Goal: Task Accomplishment & Management: Manage account settings

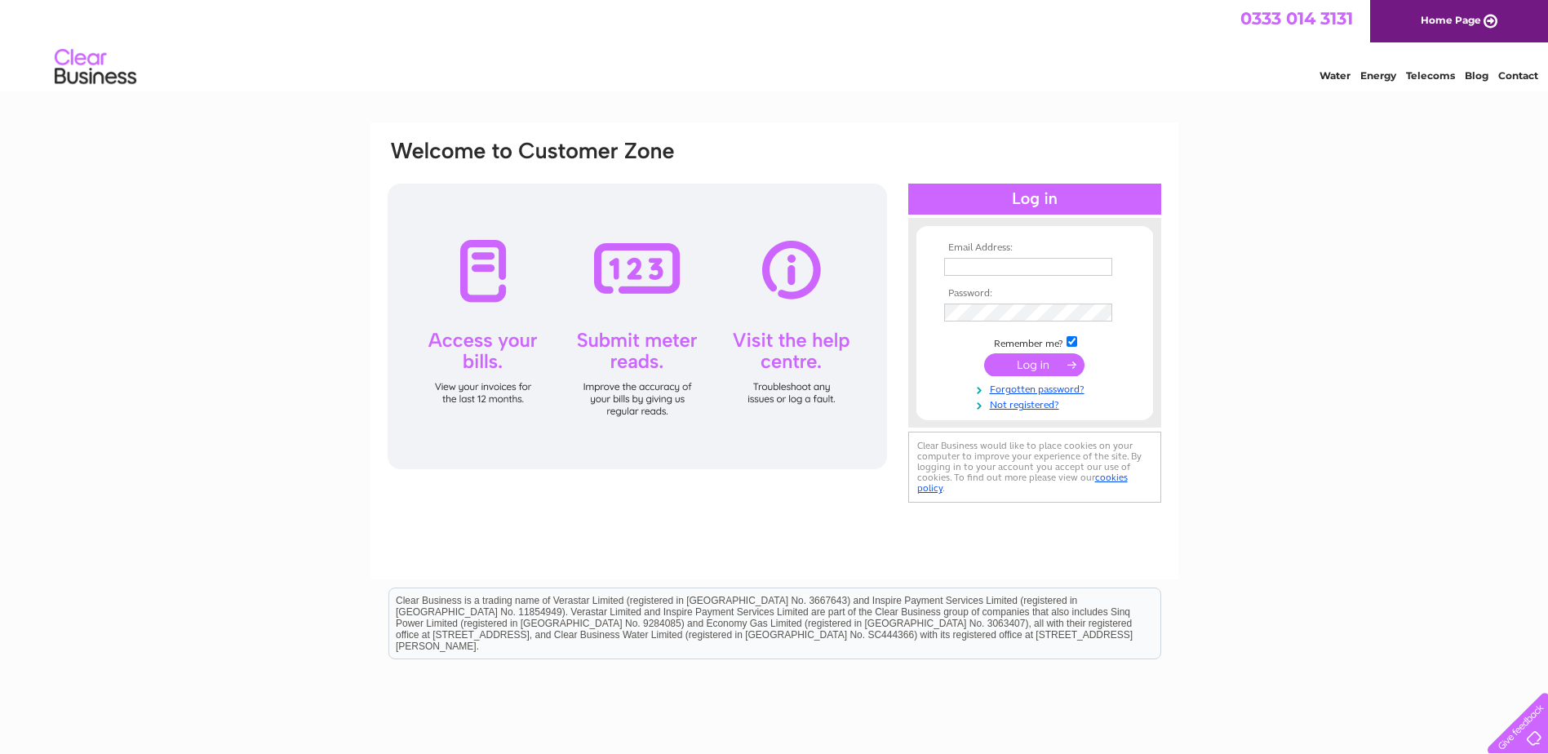
type input "accounts@livingstonjames.com"
click at [1015, 362] on input "submit" at bounding box center [1034, 364] width 100 height 23
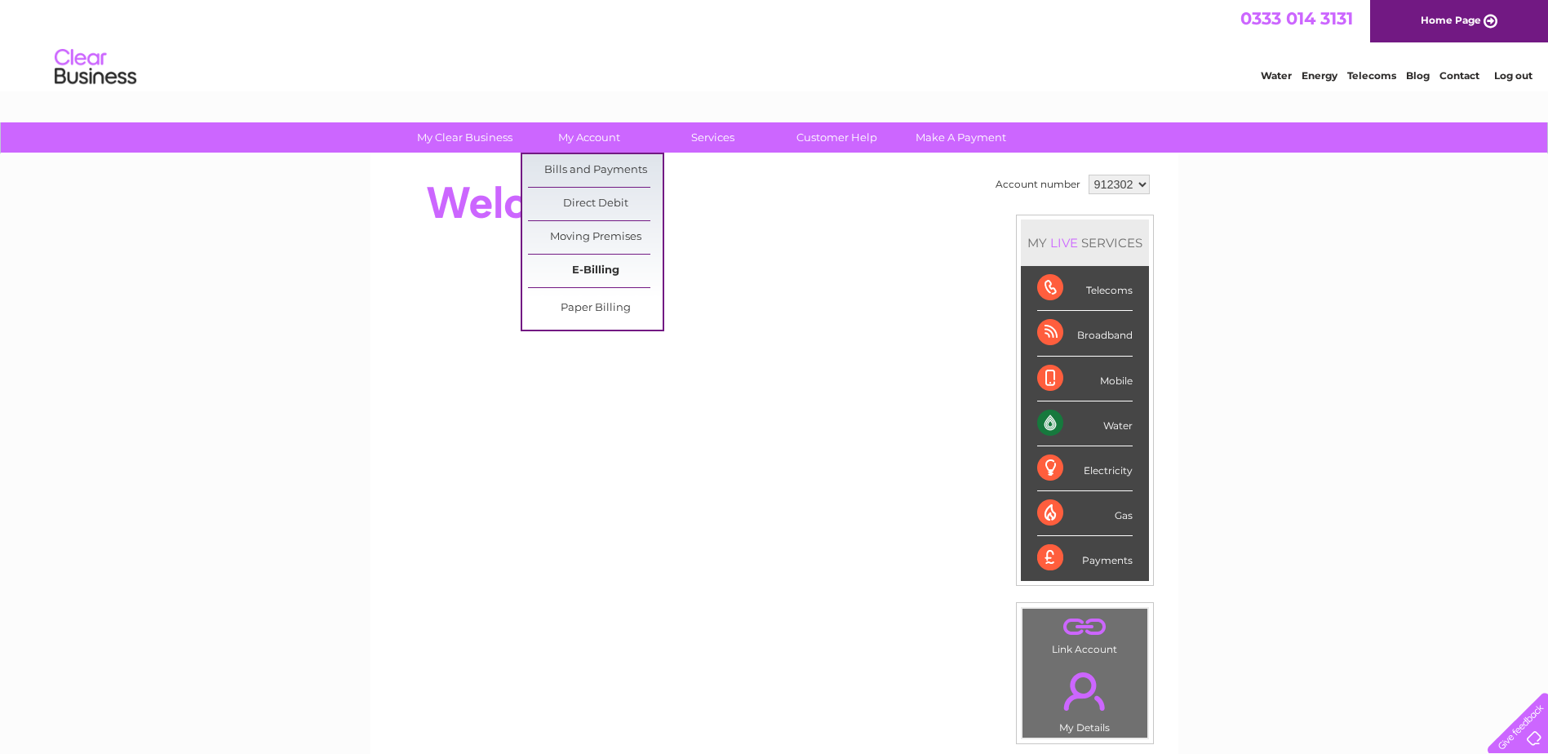
click at [606, 267] on link "E-Billing" at bounding box center [595, 271] width 135 height 33
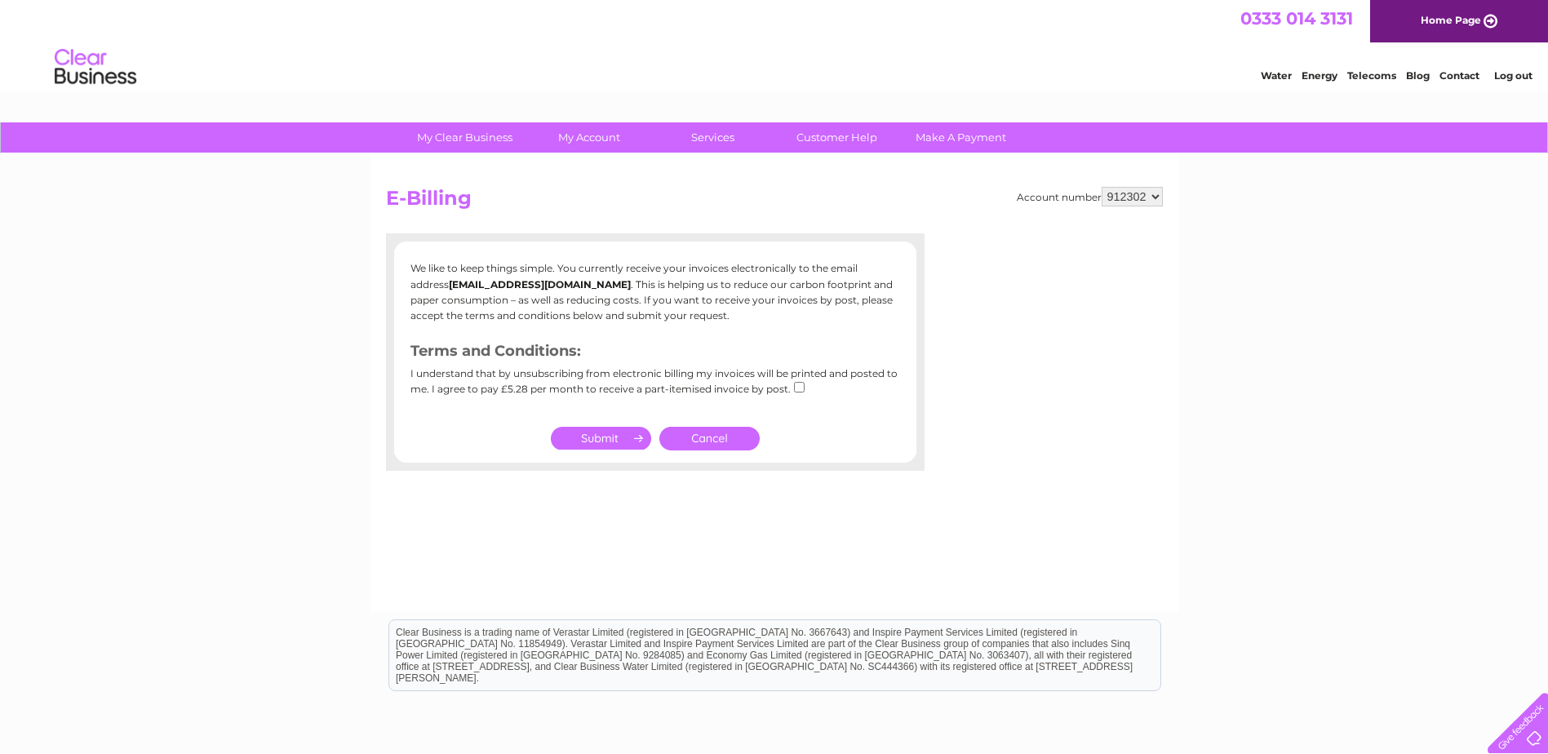
click at [797, 378] on div "I understand that by unsubscribing from electronic billing my invoices will be …" at bounding box center [656, 387] width 490 height 38
click at [797, 387] on input "checkbox" at bounding box center [799, 387] width 11 height 11
click at [794, 389] on input "checkbox" at bounding box center [799, 387] width 11 height 11
checkbox input "false"
click at [732, 434] on link "Cancel" at bounding box center [710, 439] width 100 height 24
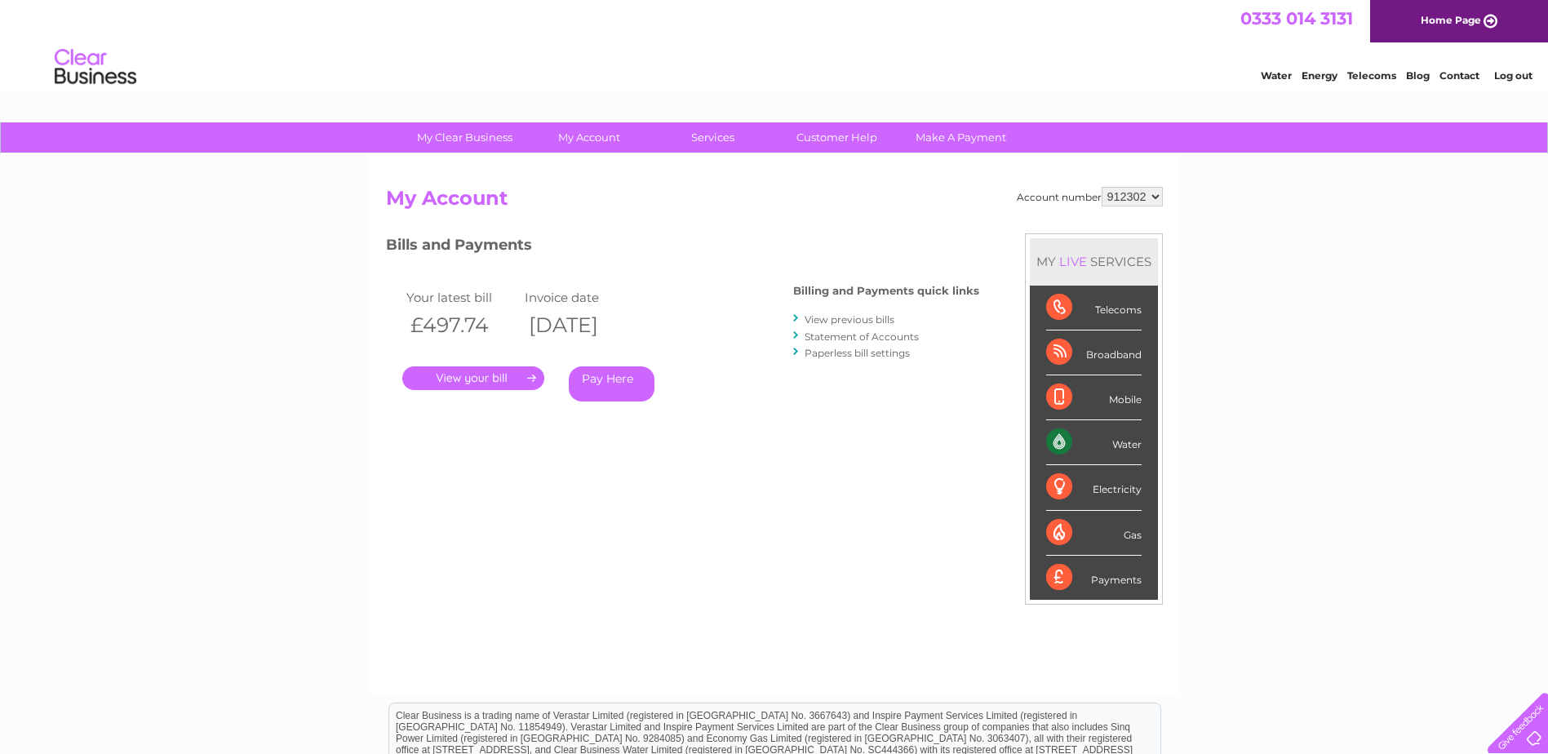
click at [441, 381] on link "." at bounding box center [473, 379] width 142 height 24
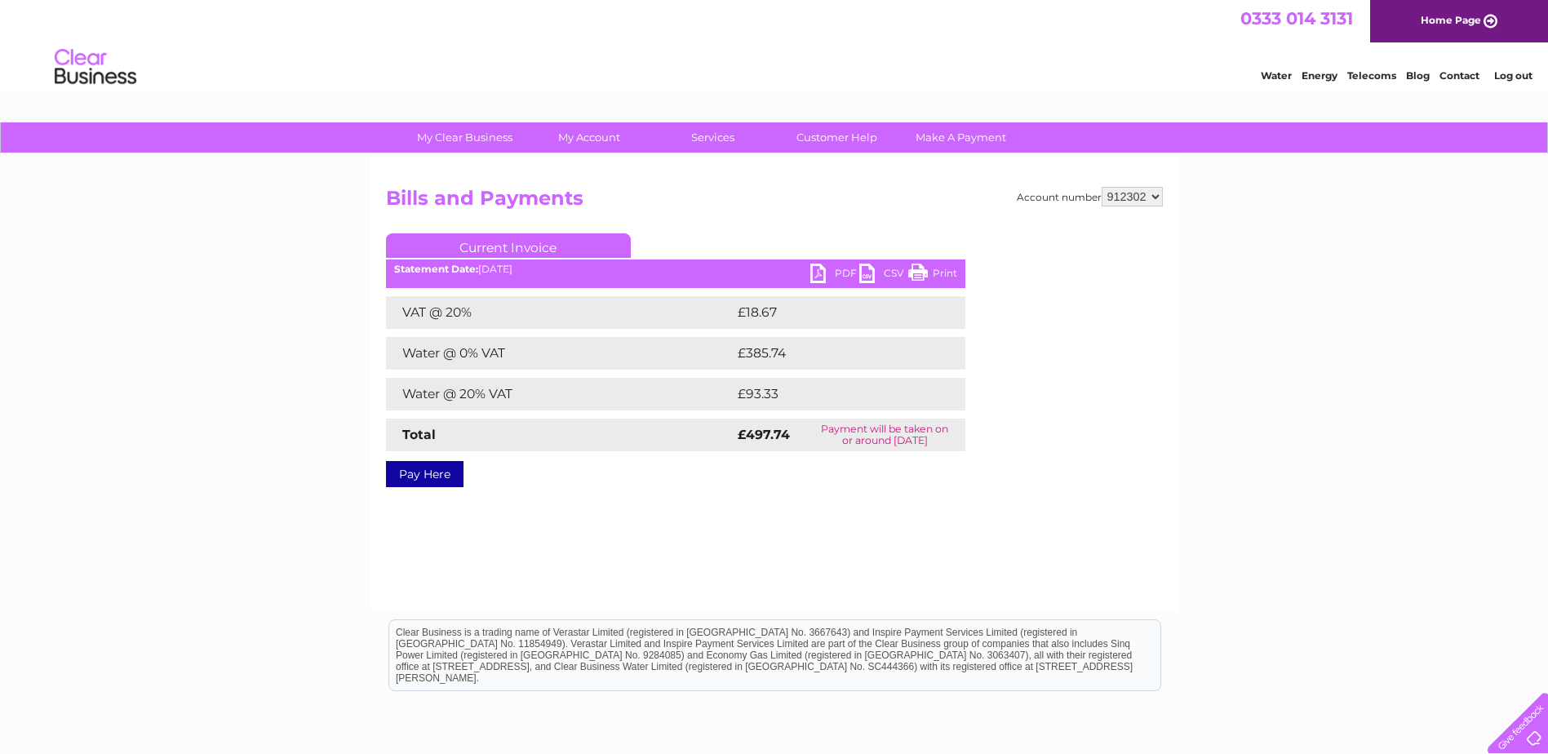
click at [820, 273] on link "PDF" at bounding box center [835, 276] width 49 height 24
